Goal: Information Seeking & Learning: Learn about a topic

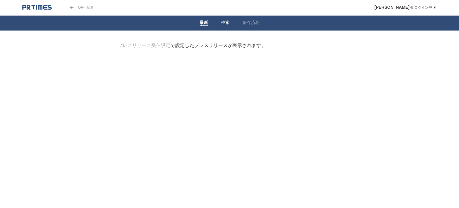
click at [228, 20] on link "検索" at bounding box center [225, 23] width 8 height 6
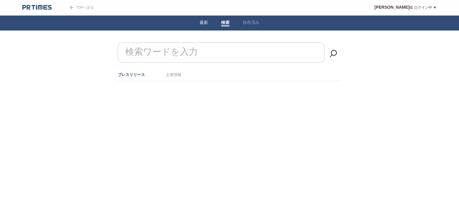
click at [195, 21] on li "最新" at bounding box center [204, 23] width 22 height 15
click at [48, 6] on img at bounding box center [36, 7] width 29 height 6
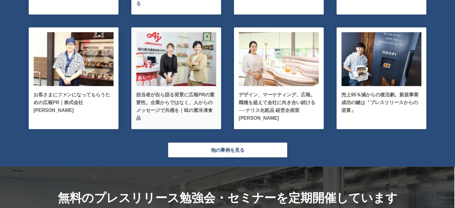
scroll to position [1286, 0]
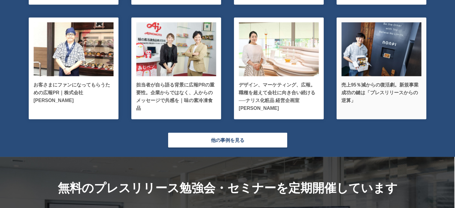
click at [379, 89] on p "売上95％減からの復活劇。新規事業成功の鍵は「プレスリリースからの逆算」" at bounding box center [381, 92] width 80 height 23
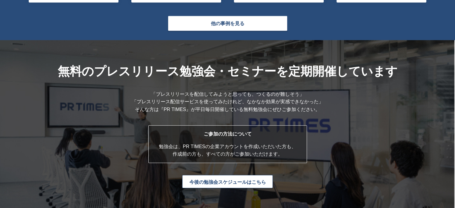
scroll to position [1435, 0]
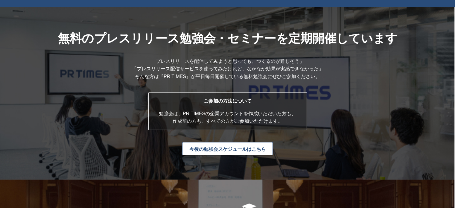
click at [232, 153] on link "今後の勉強会スケジュールはこちら" at bounding box center [227, 148] width 91 height 13
